Goal: Task Accomplishment & Management: Complete application form

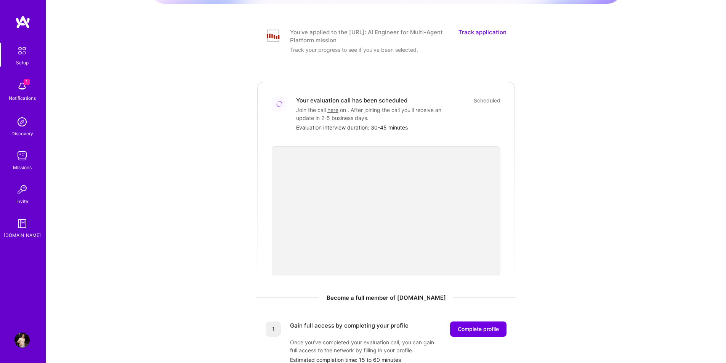
scroll to position [57, 0]
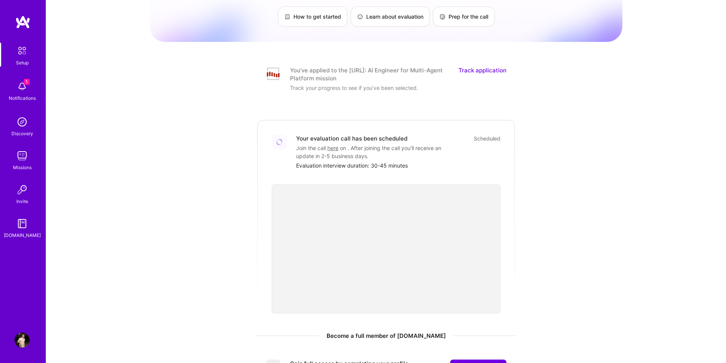
click at [475, 66] on link "Track application" at bounding box center [483, 74] width 48 height 16
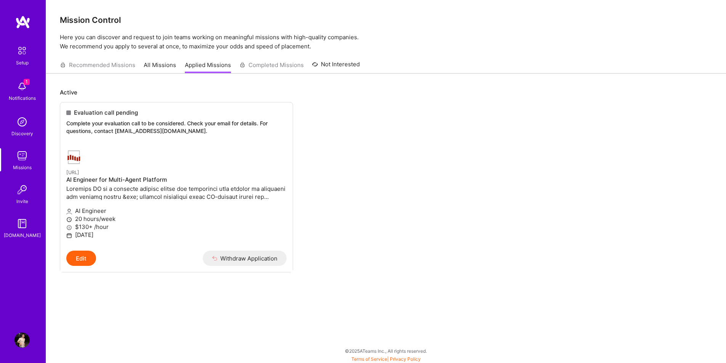
click at [6, 90] on div "1 Notifications" at bounding box center [21, 90] width 47 height 26
click at [24, 88] on div "Setup 1 Notifications Discovery Missions Invite [DOMAIN_NAME]" at bounding box center [23, 141] width 46 height 197
click at [24, 88] on img at bounding box center [21, 86] width 15 height 15
click at [24, 88] on div "Setup 1 Notifications Discovery Missions Invite [DOMAIN_NAME]" at bounding box center [23, 141] width 46 height 197
click at [131, 196] on p at bounding box center [176, 193] width 220 height 16
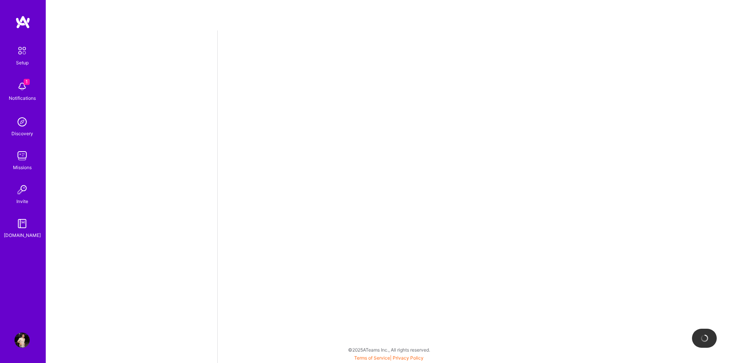
select select "US"
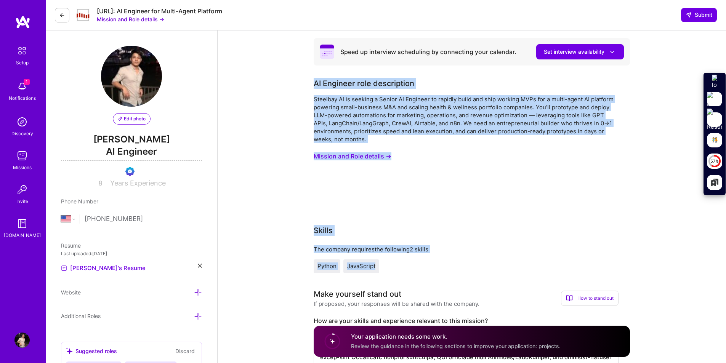
drag, startPoint x: 312, startPoint y: 84, endPoint x: 410, endPoint y: 270, distance: 210.6
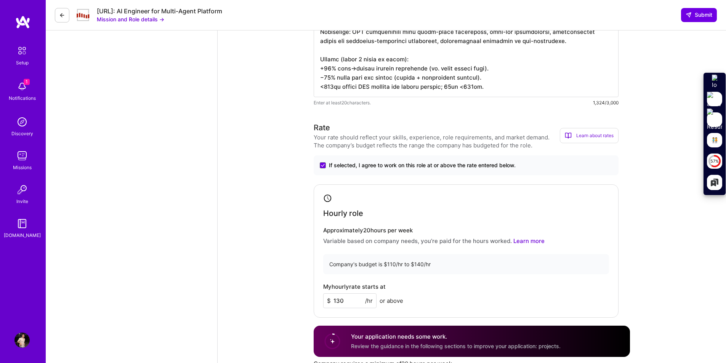
scroll to position [633, 0]
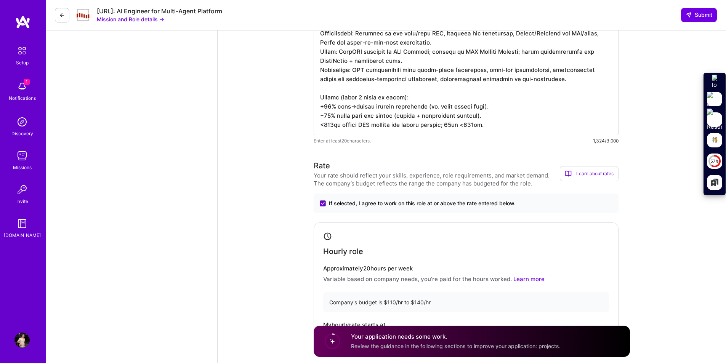
click at [517, 123] on textarea at bounding box center [466, 24] width 305 height 223
click at [502, 125] on textarea at bounding box center [466, 24] width 305 height 223
click at [493, 125] on textarea at bounding box center [466, 24] width 305 height 223
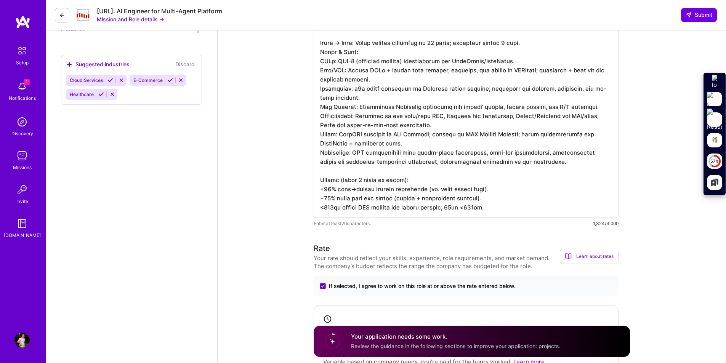
scroll to position [588, 0]
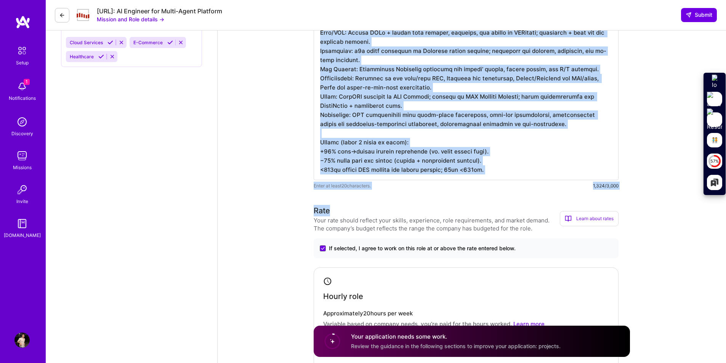
click at [413, 191] on div "Speed up interview scheduling by connecting your calendar. Set interview availa…" at bounding box center [472, 287] width 316 height 1675
click at [426, 190] on div "Speed up interview scheduling by connecting your calendar. Set interview availa…" at bounding box center [472, 287] width 316 height 1675
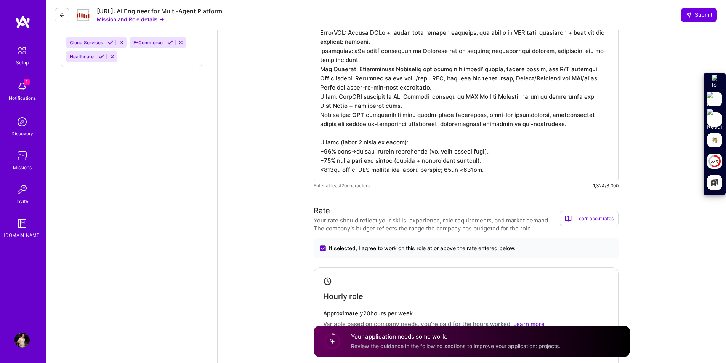
click at [493, 170] on textarea at bounding box center [466, 69] width 305 height 223
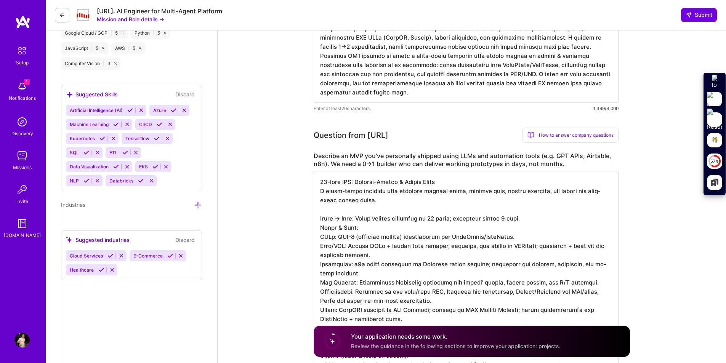
scroll to position [367, 0]
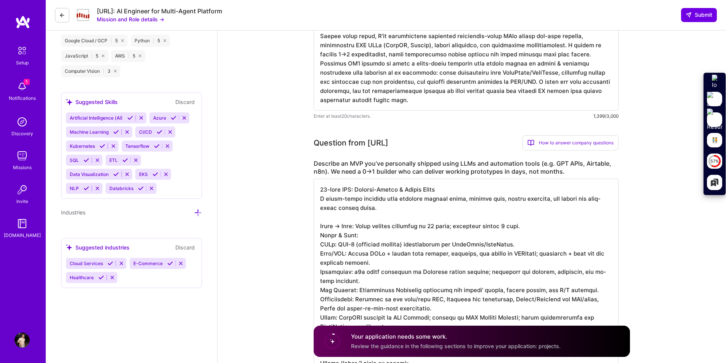
drag, startPoint x: 500, startPoint y: 171, endPoint x: 366, endPoint y: 153, distance: 135.4
click at [350, 149] on div "Question from [URL] How to answer company questions Mastering company questions…" at bounding box center [466, 273] width 305 height 276
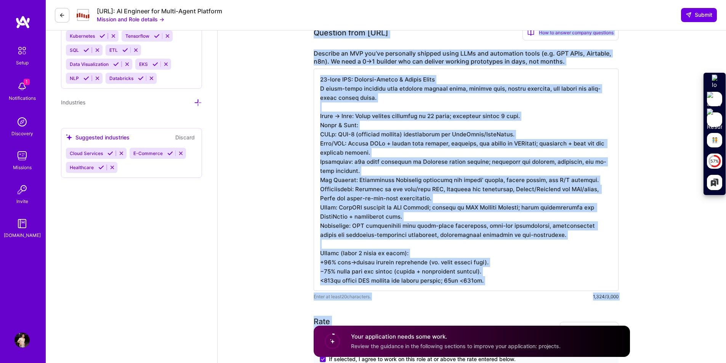
scroll to position [487, 0]
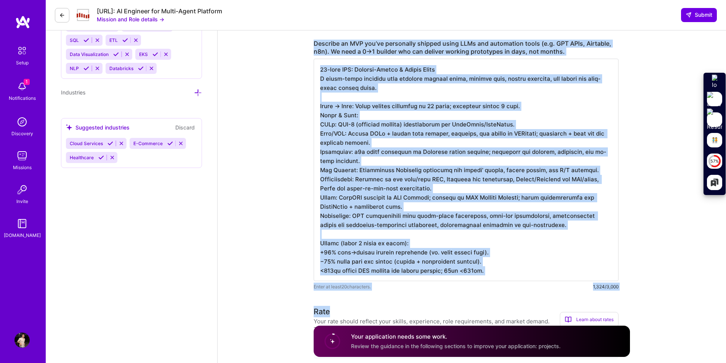
drag, startPoint x: 313, startPoint y: 79, endPoint x: 491, endPoint y: 294, distance: 279.2
copy div "LO Ipsumdol sita consectetur Adipisci EL se doeiusm t Incidi UT Laboreet do mag…"
